Goal: Information Seeking & Learning: Find contact information

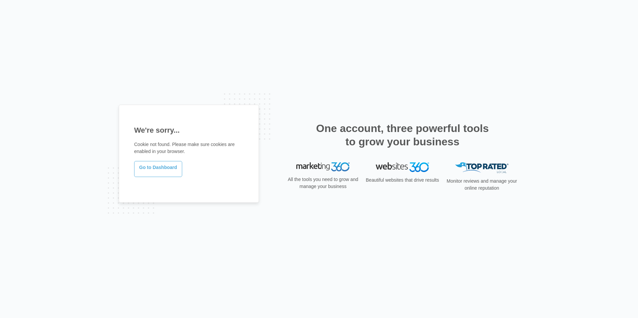
click at [145, 169] on link "Go to Dashboard" at bounding box center [158, 169] width 48 height 16
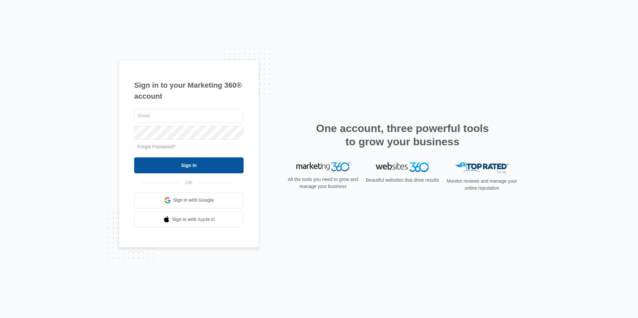
type input "[EMAIL_ADDRESS][DOMAIN_NAME]"
click at [205, 160] on input "Sign In" at bounding box center [188, 165] width 109 height 16
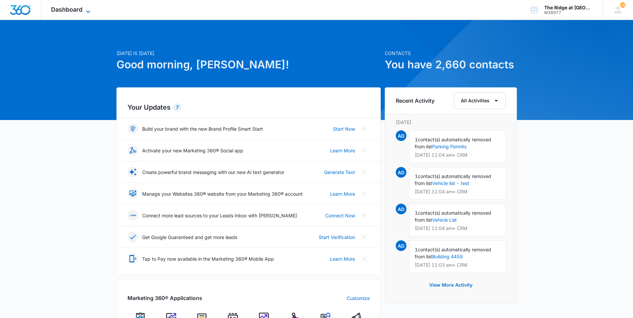
click at [87, 12] on icon at bounding box center [88, 12] width 8 height 8
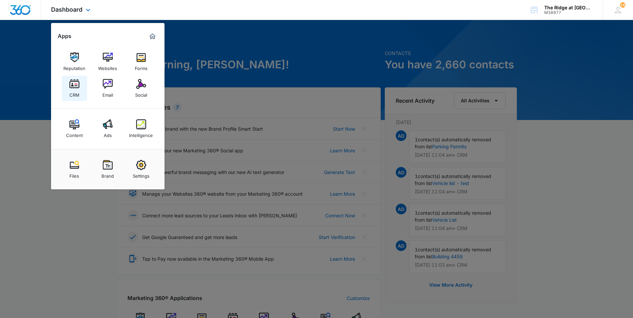
click at [81, 84] on link "CRM" at bounding box center [74, 88] width 25 height 25
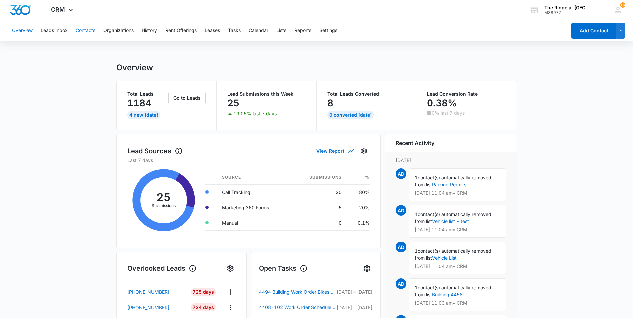
click at [84, 32] on button "Contacts" at bounding box center [86, 30] width 20 height 21
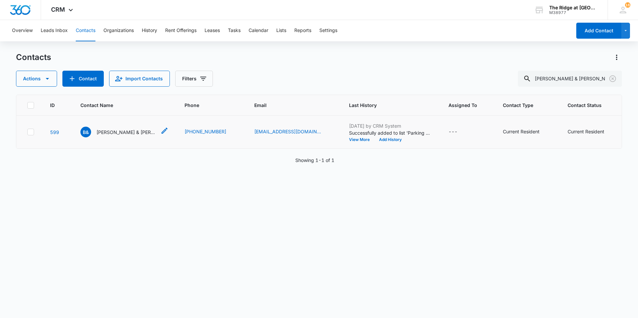
click at [124, 131] on p "Brian & Julie Mayr" at bounding box center [126, 132] width 60 height 7
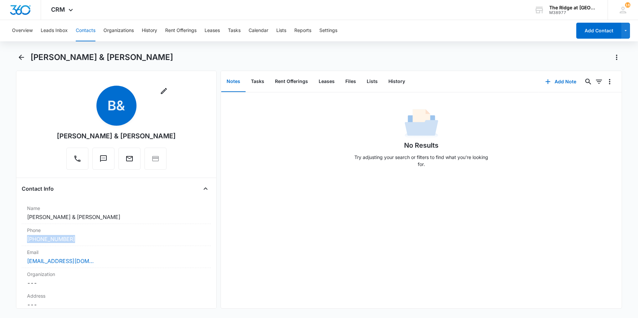
drag, startPoint x: 87, startPoint y: 238, endPoint x: -2, endPoint y: 239, distance: 89.0
click at [0, 239] on html "CRM Apps Reputation Websites Forms CRM Email Social Content Ads Intelligence Fi…" at bounding box center [319, 159] width 638 height 318
copy link "(970) 443-4840"
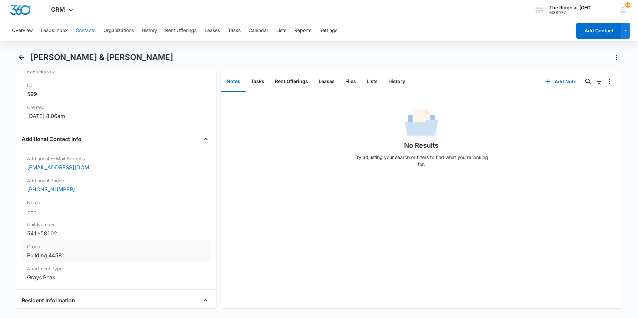
scroll to position [467, 0]
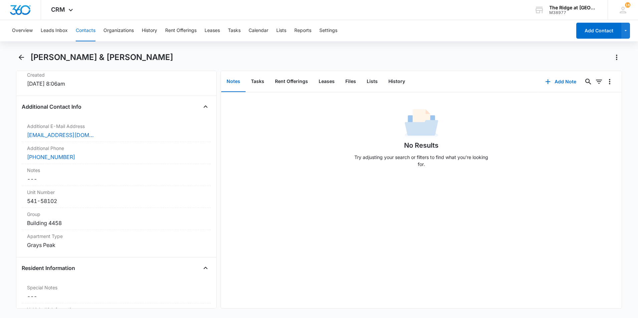
click at [79, 29] on button "Contacts" at bounding box center [86, 30] width 20 height 21
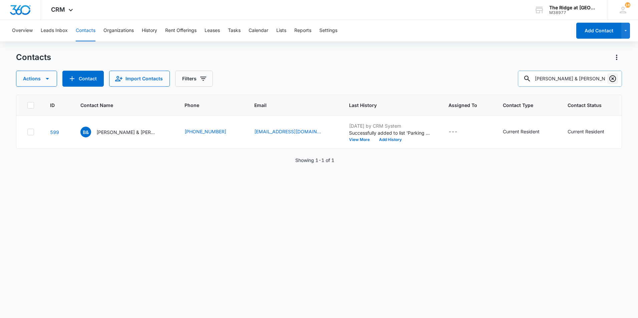
click at [615, 78] on icon "Clear" at bounding box center [612, 79] width 8 height 8
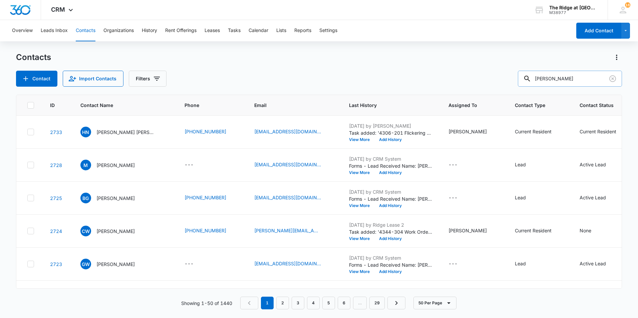
type input "nathan"
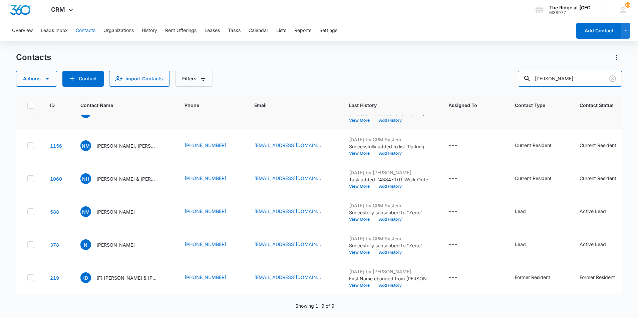
scroll to position [123, 0]
click at [137, 175] on p "Nathan Hernandez & Ricardo Hernandez" at bounding box center [126, 178] width 60 height 7
